Goal: Task Accomplishment & Management: Manage account settings

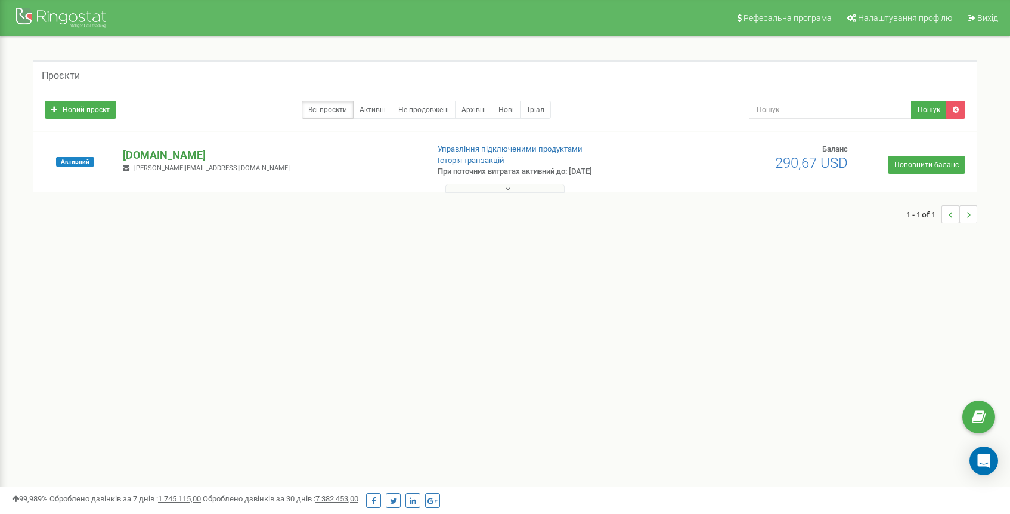
click at [148, 156] on p "[DOMAIN_NAME]" at bounding box center [270, 155] width 295 height 16
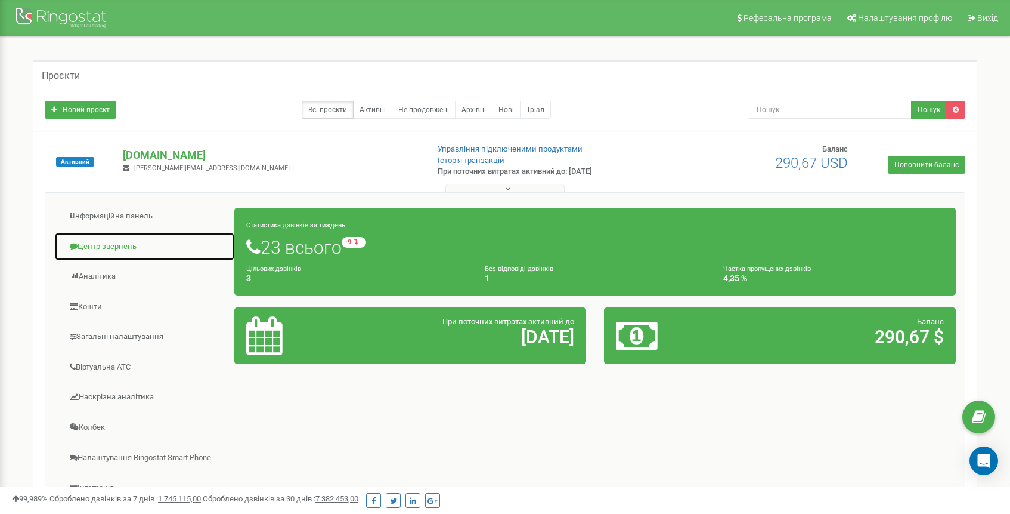
click at [125, 247] on link "Центр звернень" at bounding box center [144, 246] width 181 height 29
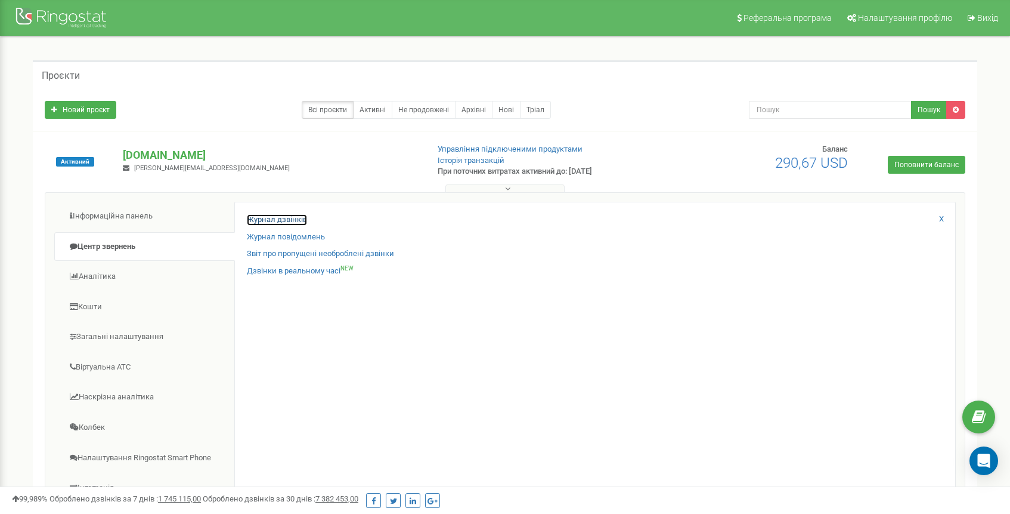
click at [266, 224] on link "Журнал дзвінків" at bounding box center [277, 219] width 60 height 11
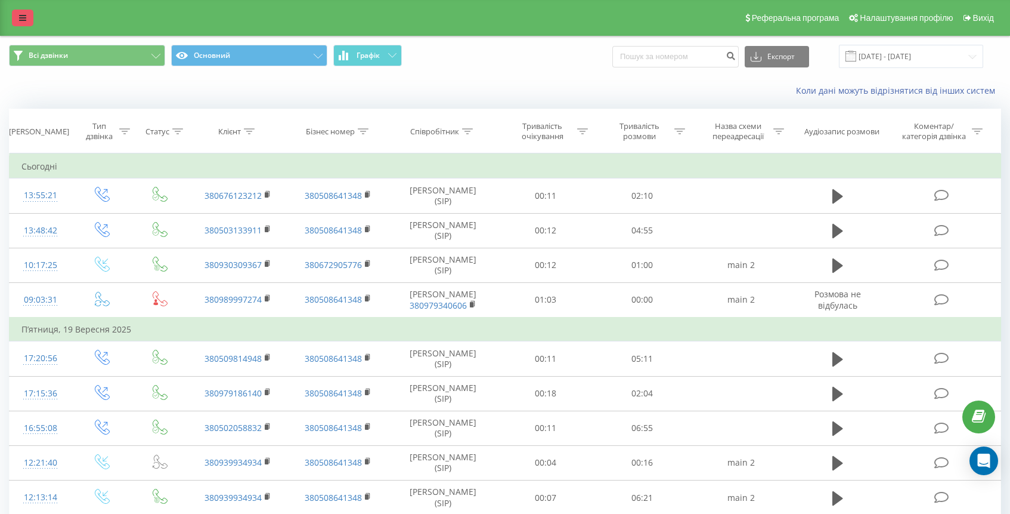
click at [17, 26] on link at bounding box center [22, 18] width 21 height 17
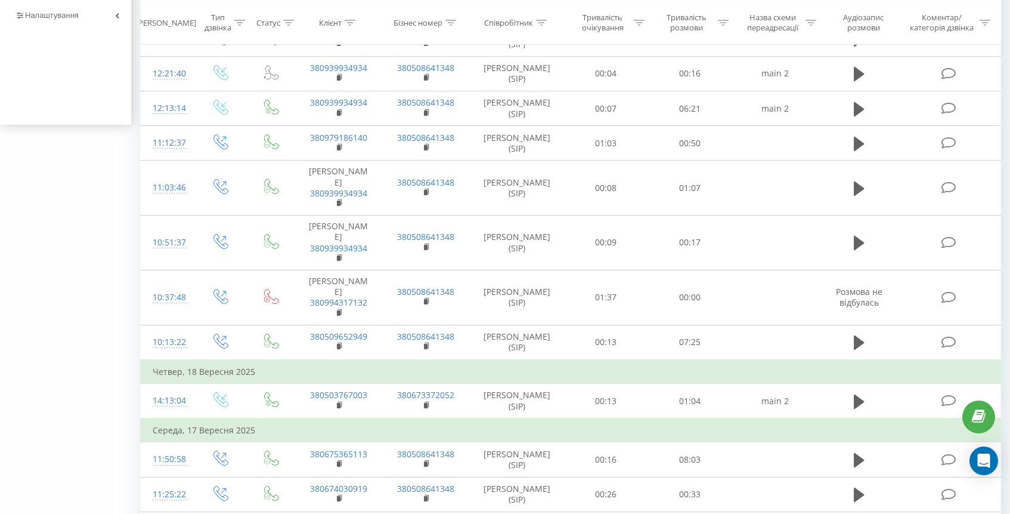
scroll to position [103, 0]
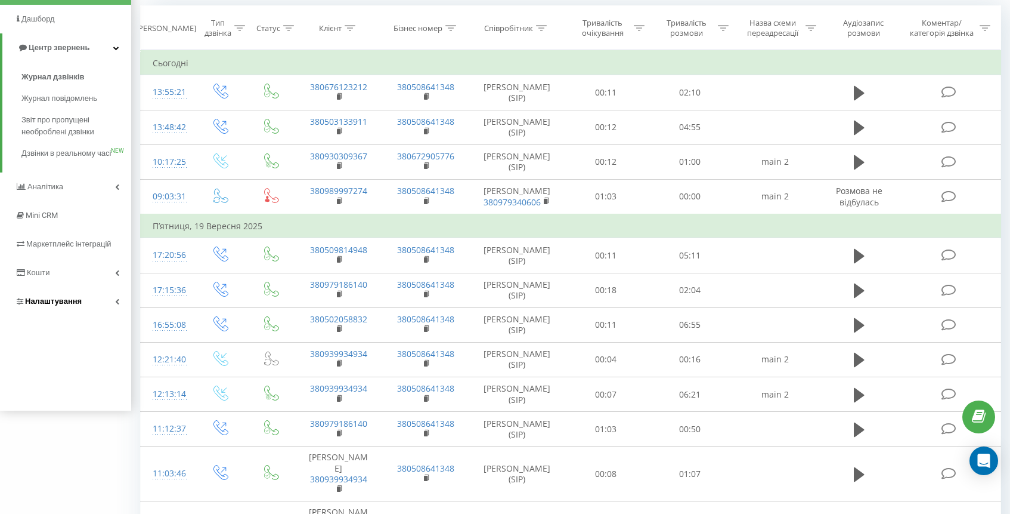
click at [108, 315] on link "Налаштування" at bounding box center [65, 301] width 131 height 29
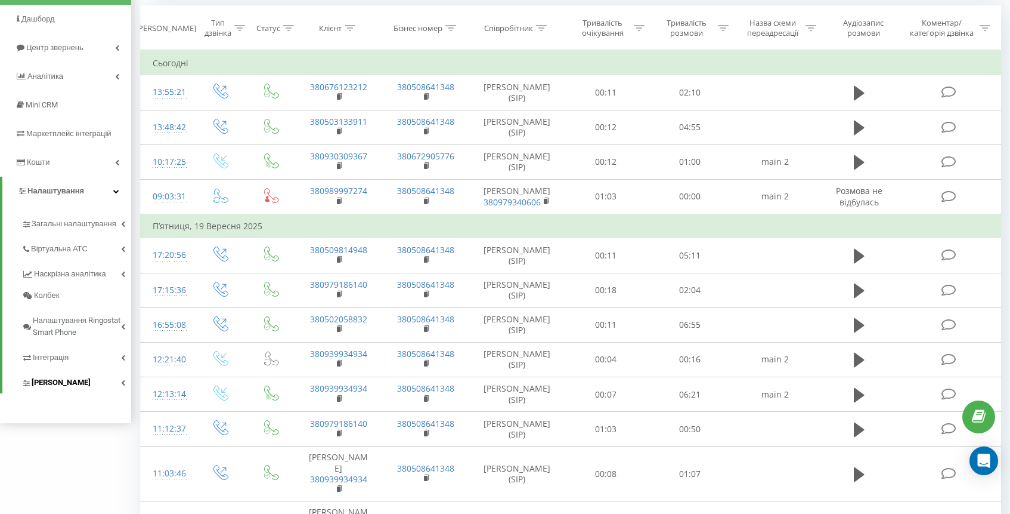
click at [81, 379] on link "[PERSON_NAME]" at bounding box center [76, 380] width 110 height 25
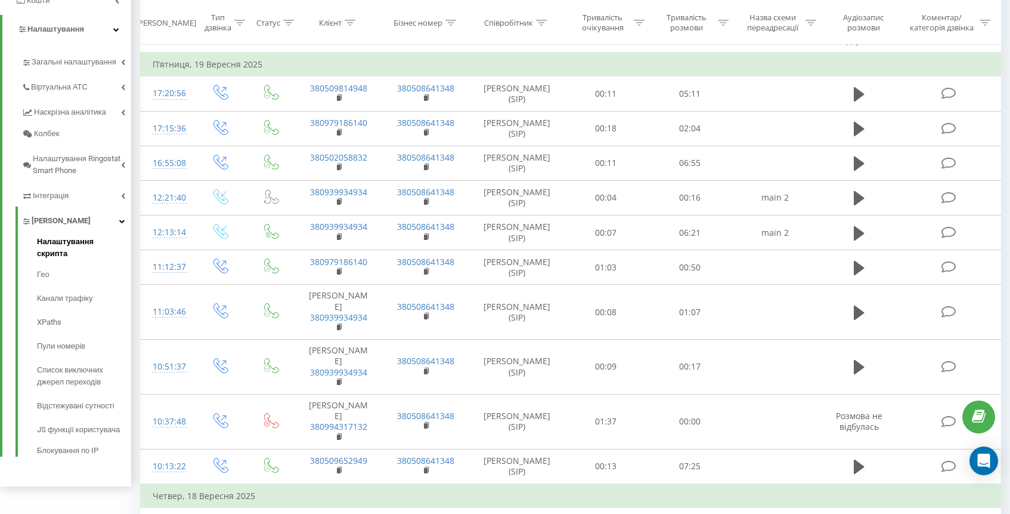
scroll to position [284, 0]
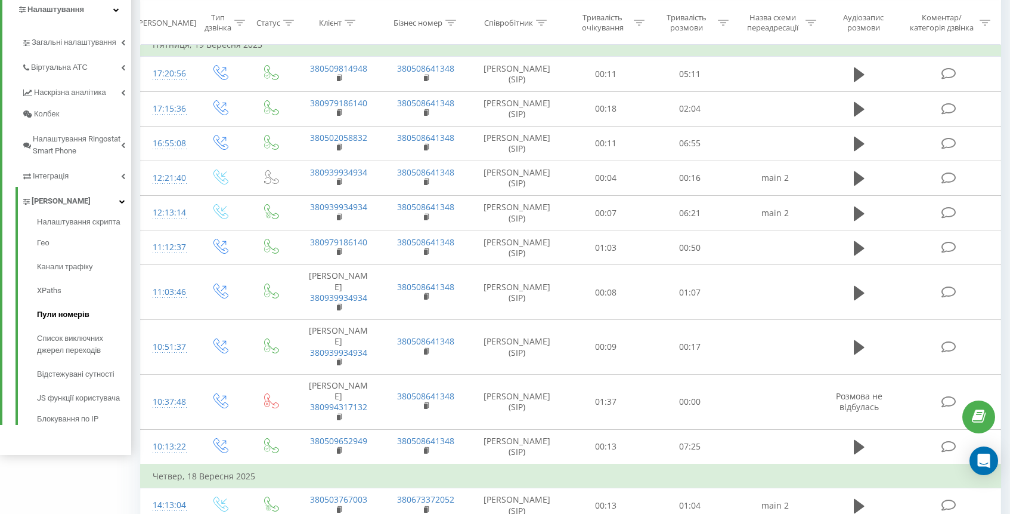
click at [80, 317] on span "Пули номерів" at bounding box center [63, 314] width 52 height 12
